Goal: Check status

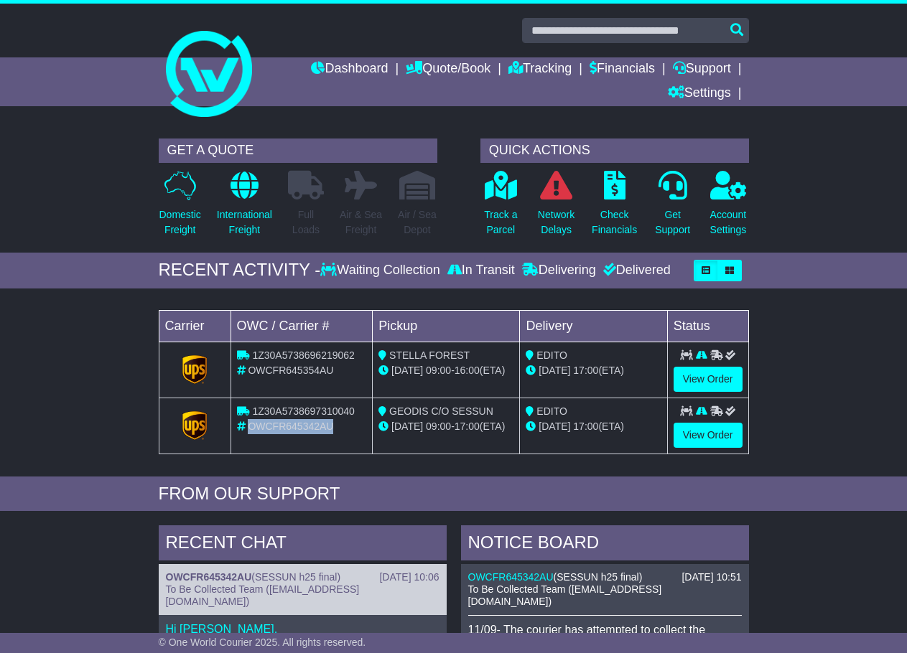
drag, startPoint x: 330, startPoint y: 424, endPoint x: 247, endPoint y: 427, distance: 83.3
click at [247, 427] on div "OWCFR645342AU" at bounding box center [302, 426] width 130 height 15
click at [365, 373] on div "OWCFR645354AU" at bounding box center [302, 370] width 130 height 15
drag, startPoint x: 335, startPoint y: 368, endPoint x: 248, endPoint y: 367, distance: 86.9
click at [248, 367] on div "OWCFR645354AU" at bounding box center [302, 370] width 130 height 15
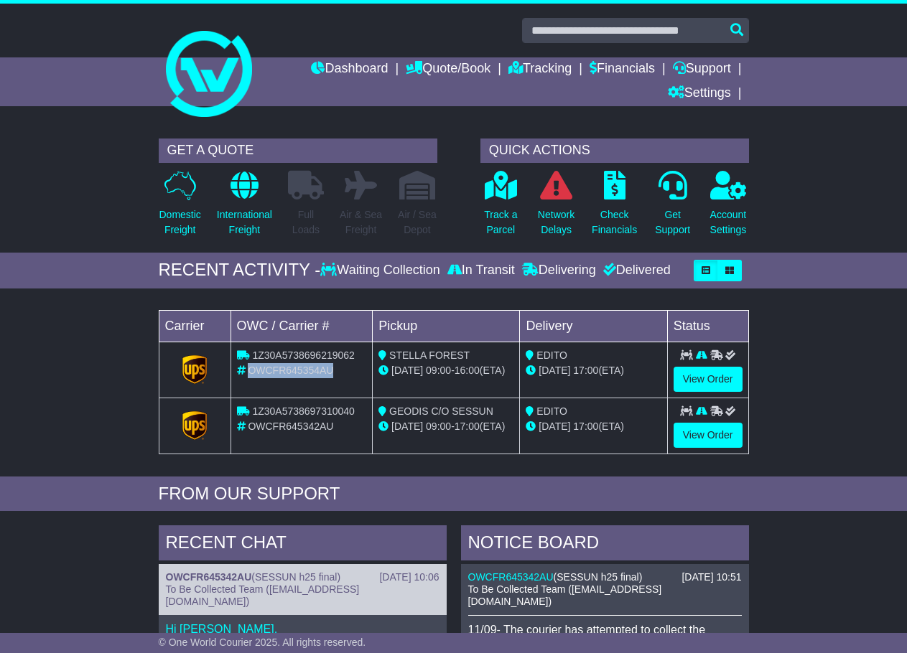
copy span "OWCFR645354AU"
drag, startPoint x: 336, startPoint y: 372, endPoint x: 244, endPoint y: 366, distance: 92.1
click at [244, 366] on div "OWCFR645354AU" at bounding box center [302, 370] width 130 height 15
copy div "OWCFR645354AU"
drag, startPoint x: 337, startPoint y: 427, endPoint x: 252, endPoint y: 425, distance: 84.7
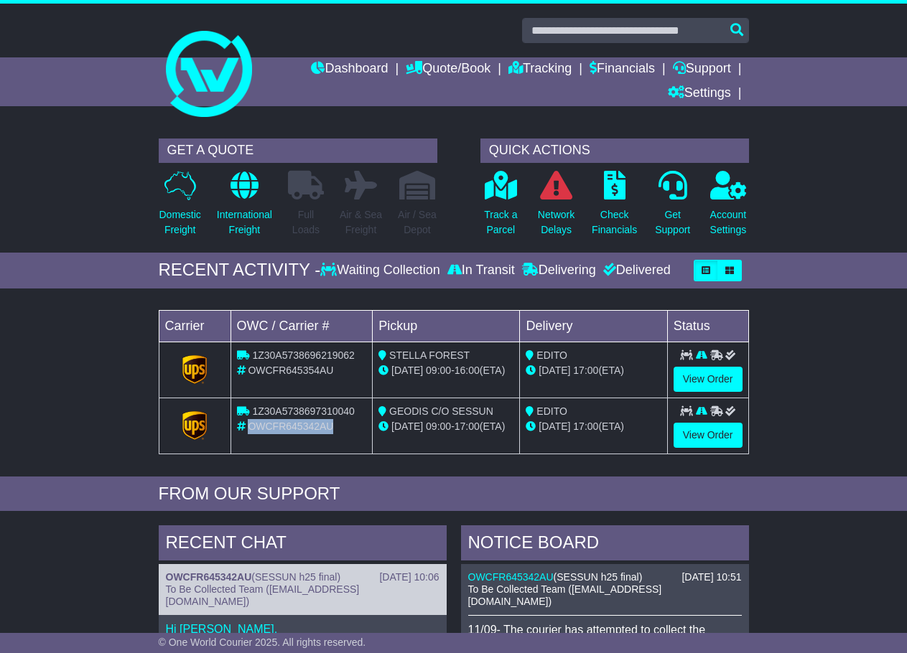
click at [252, 425] on div "OWCFR645342AU" at bounding box center [302, 426] width 130 height 15
copy span "OWCFR645342AU"
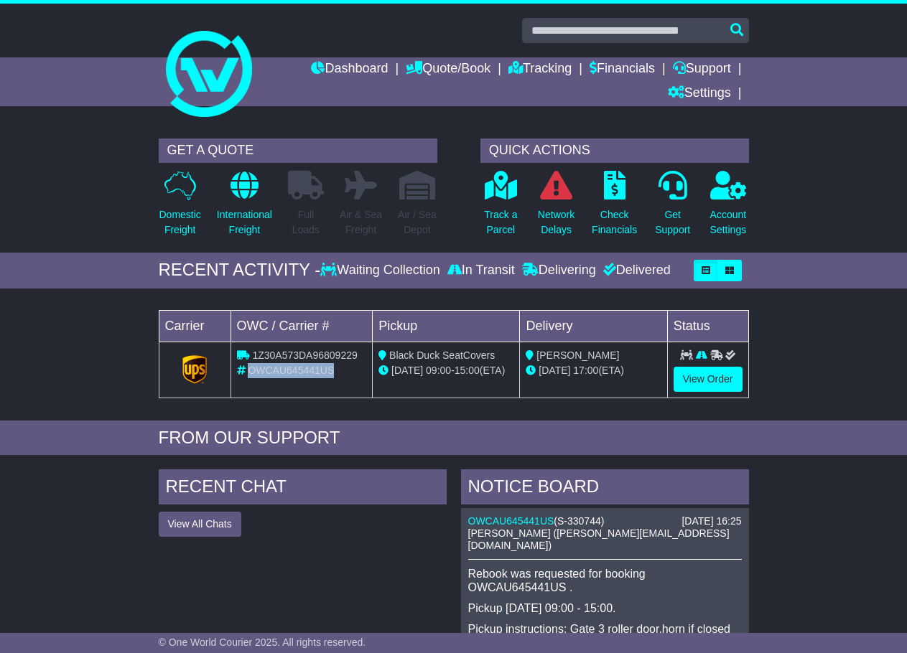
drag, startPoint x: 337, startPoint y: 369, endPoint x: 251, endPoint y: 373, distance: 85.5
click at [251, 373] on div "OWCAU645441US" at bounding box center [302, 370] width 130 height 15
copy span "OWCAU645441US"
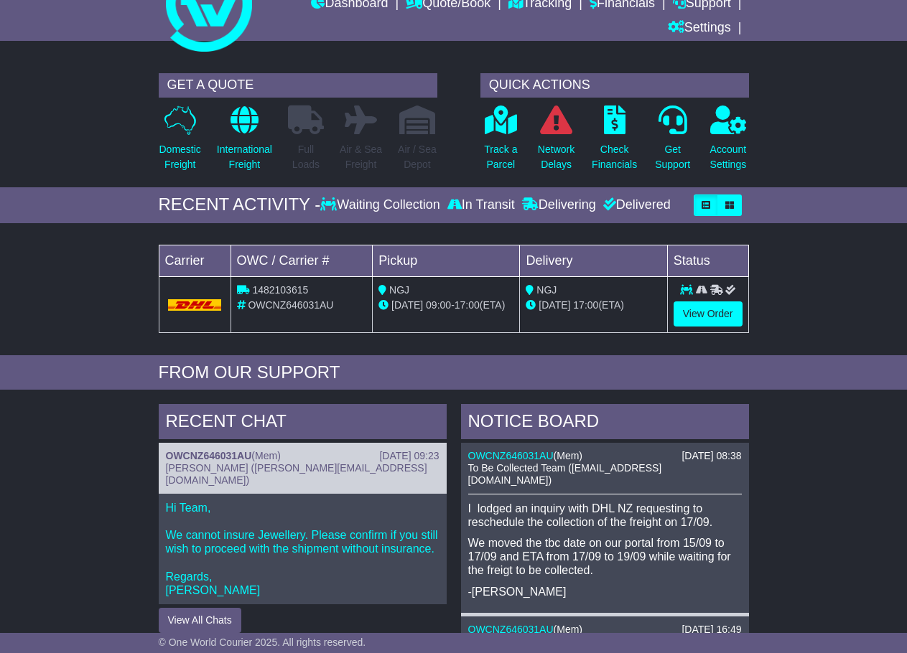
scroll to position [72, 0]
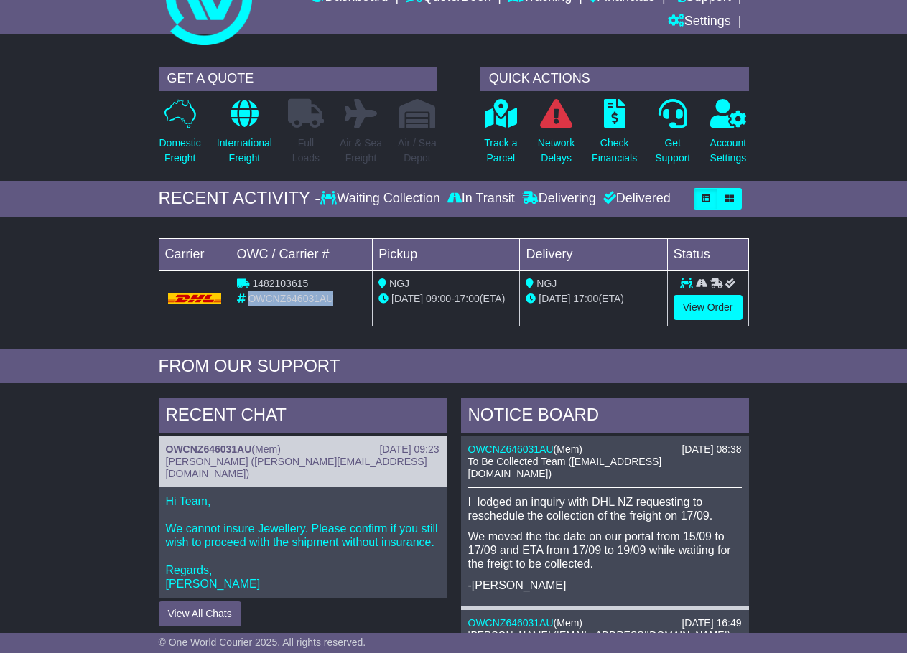
drag, startPoint x: 350, startPoint y: 301, endPoint x: 248, endPoint y: 301, distance: 102.7
click at [248, 301] on div "OWCNZ646031AU" at bounding box center [302, 298] width 130 height 15
copy span "OWCNZ646031AU"
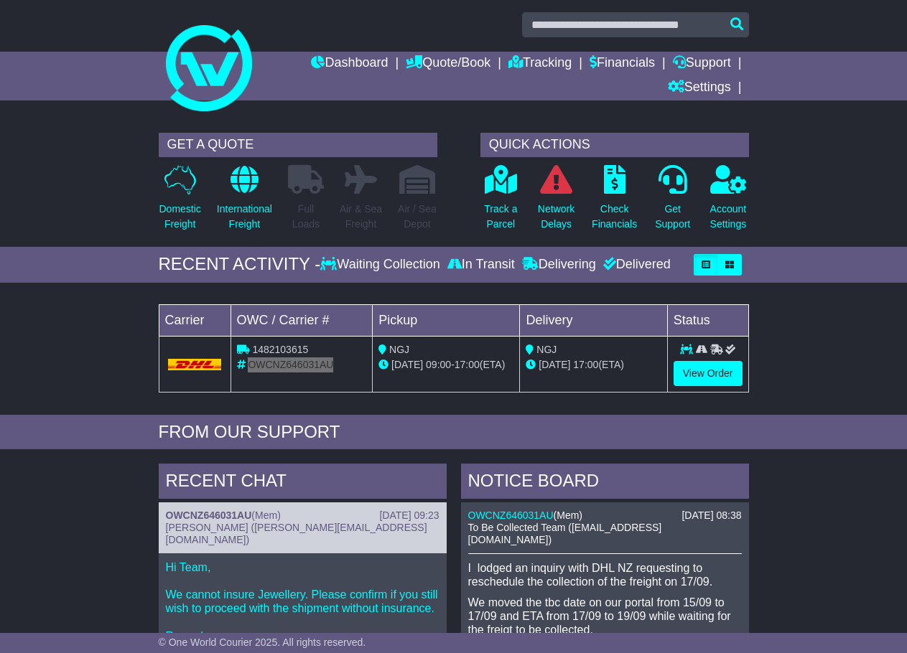
scroll to position [0, 0]
